Goal: Task Accomplishment & Management: Use online tool/utility

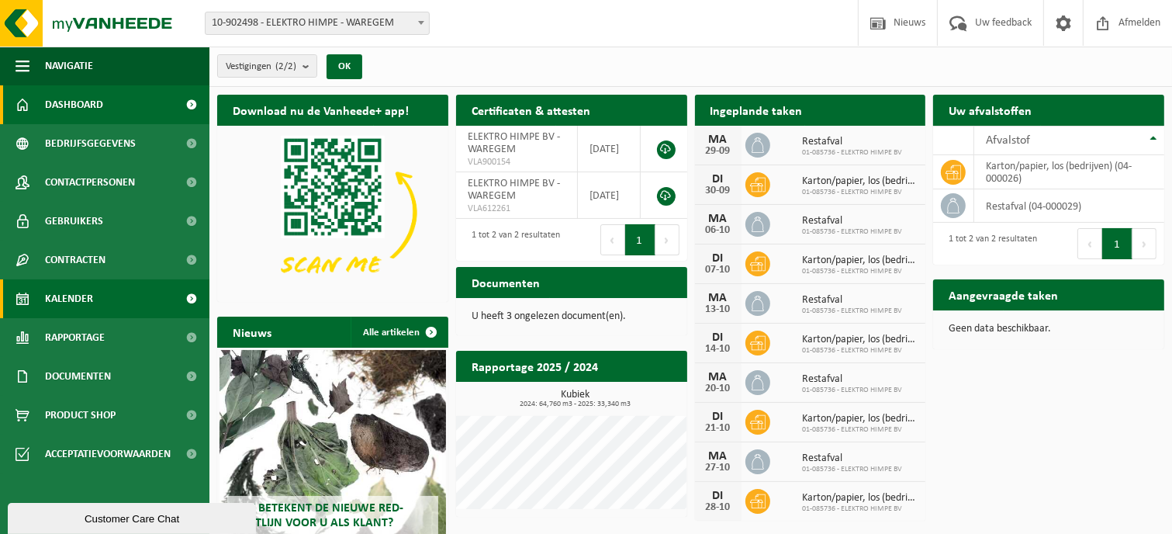
click at [71, 302] on span "Kalender" at bounding box center [69, 298] width 48 height 39
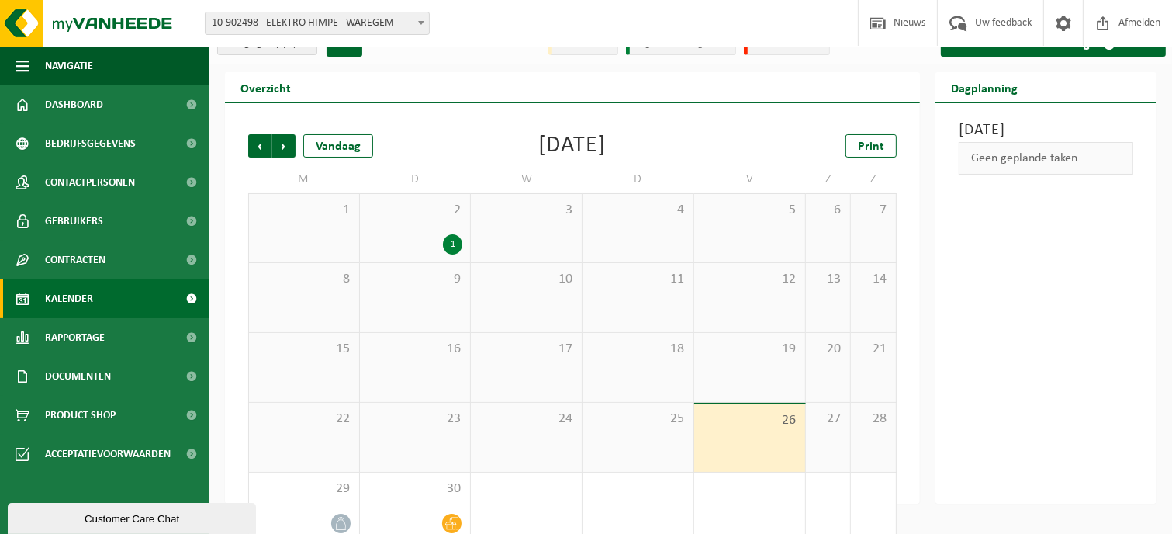
scroll to position [46, 0]
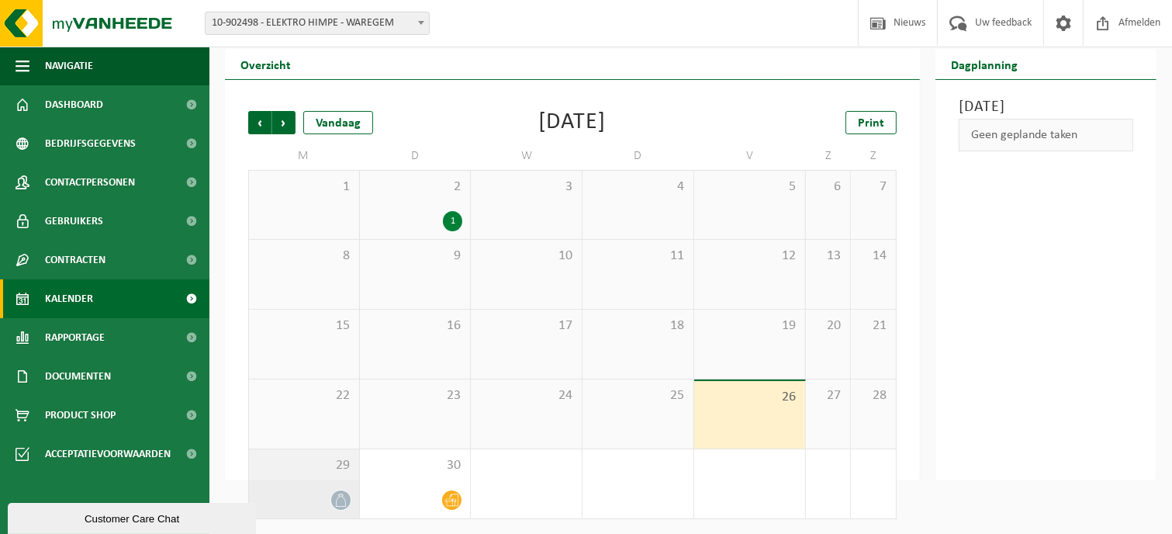
click at [343, 504] on icon at bounding box center [340, 499] width 13 height 13
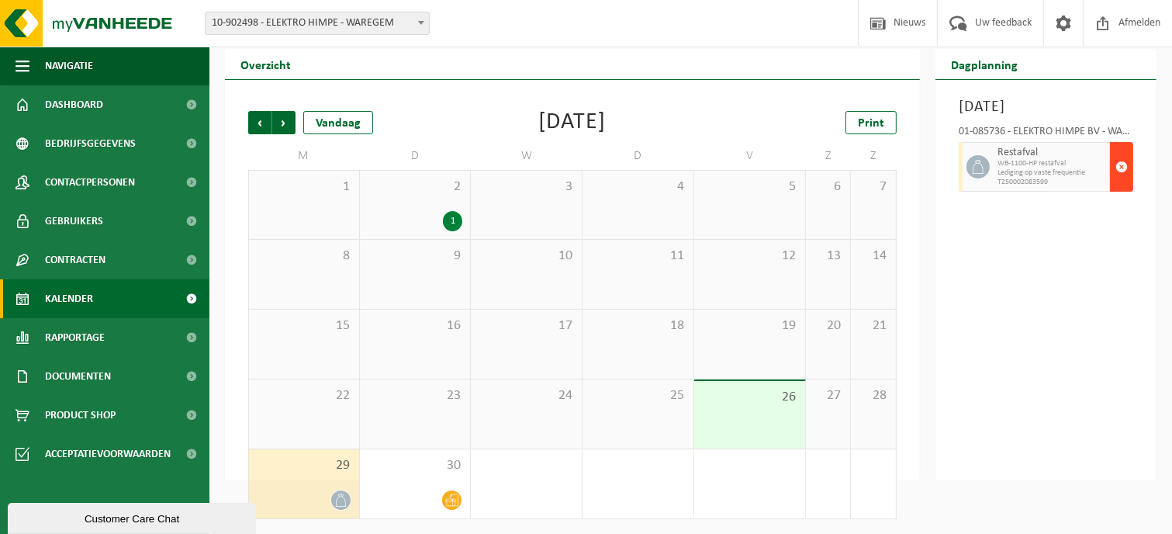
click at [1125, 182] on span "button" at bounding box center [1121, 166] width 12 height 31
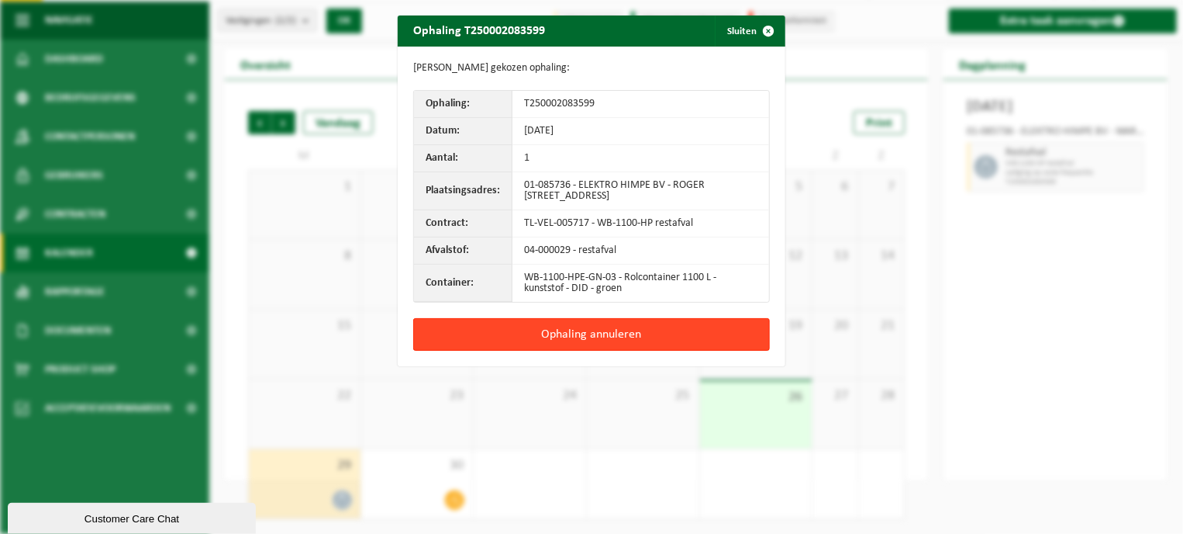
click at [591, 340] on button "Ophaling annuleren" at bounding box center [591, 334] width 357 height 33
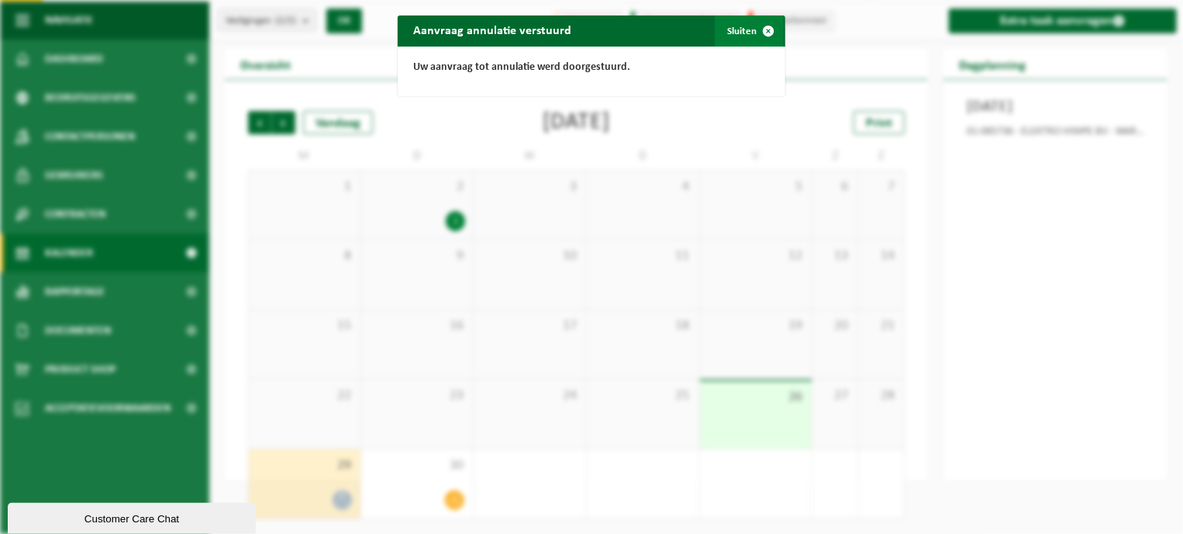
click at [742, 26] on button "Sluiten" at bounding box center [749, 31] width 69 height 31
